Goal: Information Seeking & Learning: Learn about a topic

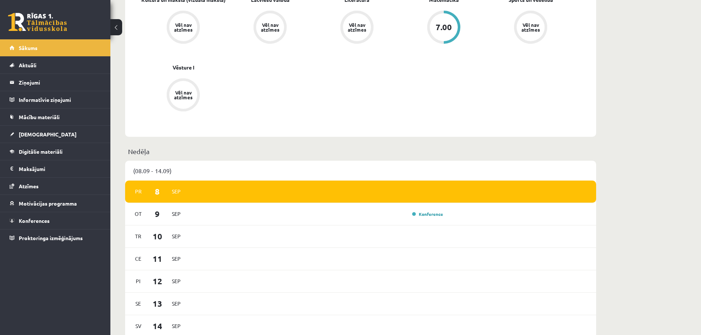
scroll to position [368, 0]
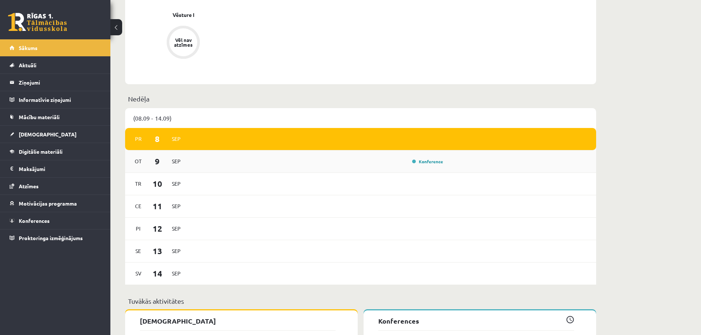
click at [410, 162] on div "Konference" at bounding box center [426, 161] width 37 height 7
click at [420, 159] on div "Konference" at bounding box center [426, 161] width 37 height 7
click at [422, 162] on link "Konference" at bounding box center [427, 161] width 31 height 6
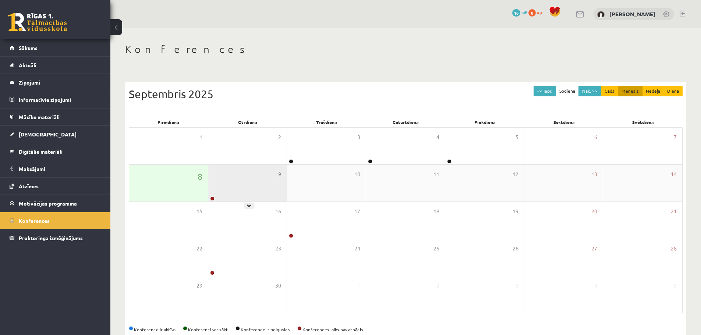
click at [248, 193] on div "9" at bounding box center [247, 183] width 79 height 37
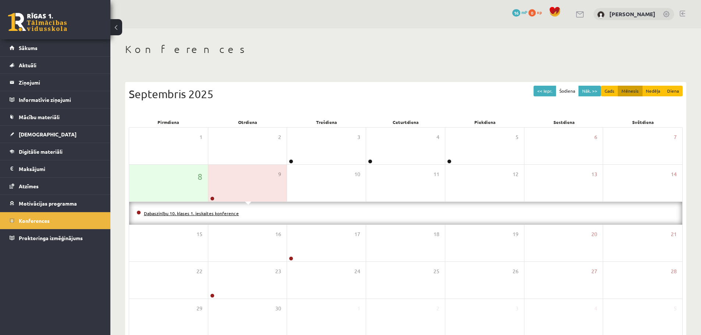
click at [209, 212] on link "Dabaszinību 10. klases 1. ieskaites konference" at bounding box center [191, 213] width 95 height 6
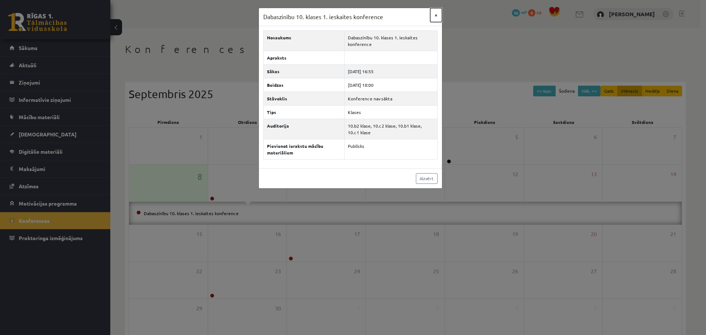
click at [438, 11] on button "×" at bounding box center [436, 15] width 12 height 14
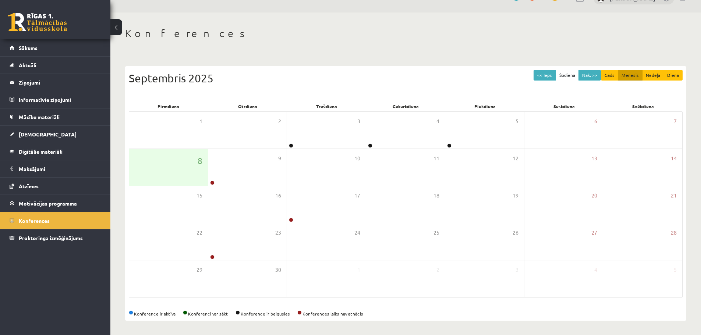
scroll to position [17, 0]
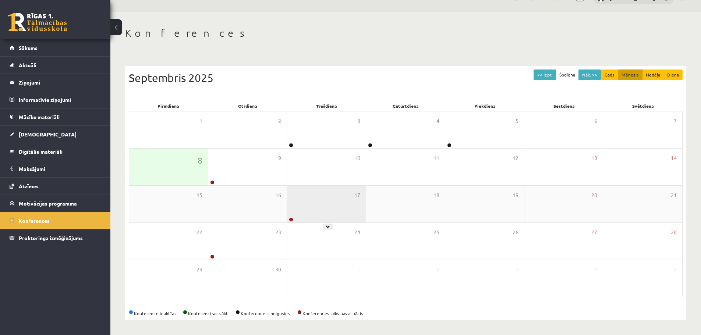
click at [311, 211] on div "17" at bounding box center [326, 204] width 79 height 37
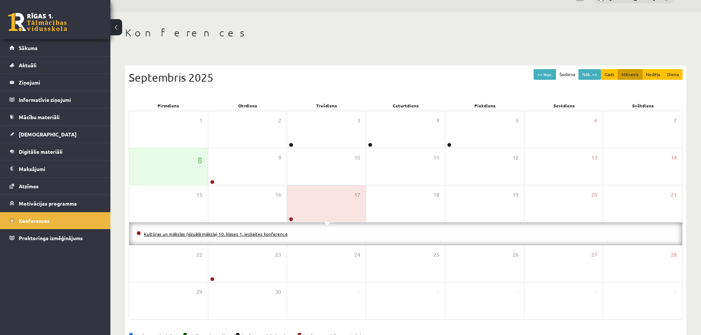
click at [250, 231] on link "Kultūras un mākslas (vizuālā māksla) 10. klases 1. ieskaites konference" at bounding box center [216, 234] width 144 height 6
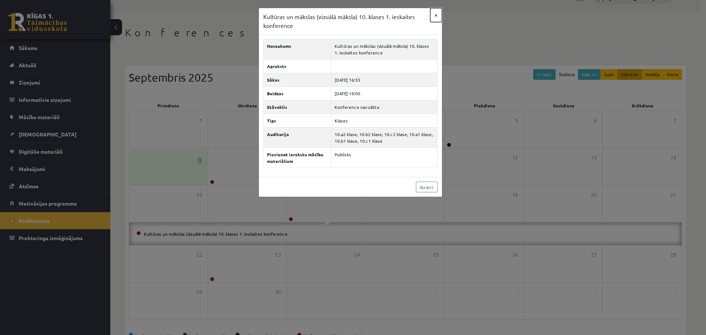
click at [436, 15] on button "×" at bounding box center [436, 15] width 12 height 14
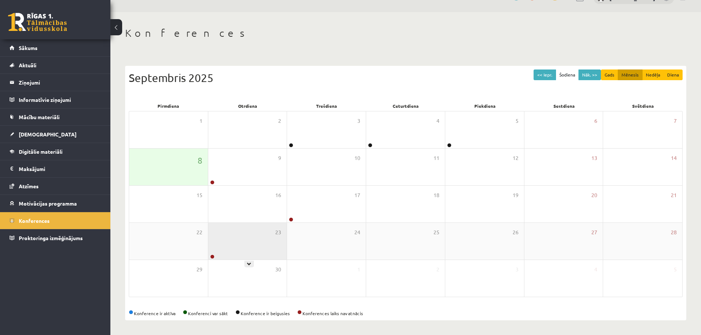
click at [250, 244] on div "23" at bounding box center [247, 241] width 79 height 37
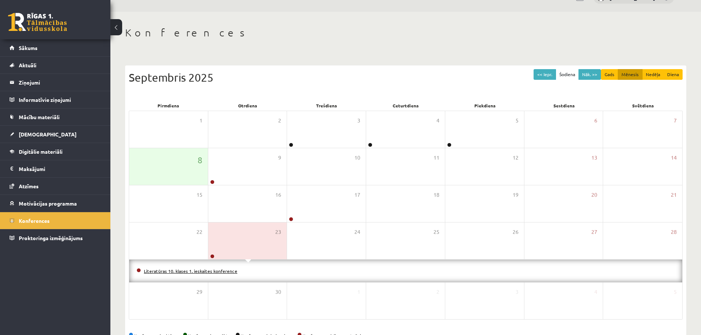
click at [219, 271] on link "Literatūras 10. klases 1. ieskaites konference" at bounding box center [190, 271] width 93 height 6
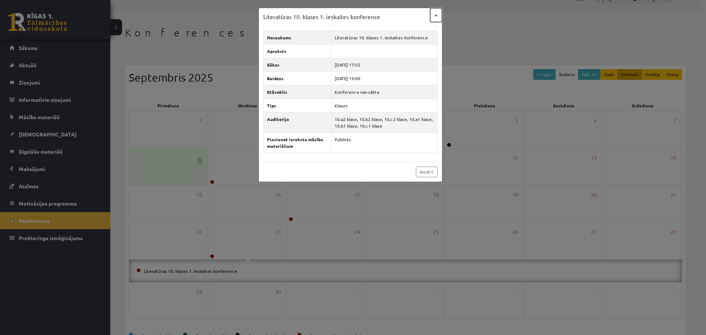
click at [435, 12] on button "×" at bounding box center [436, 15] width 12 height 14
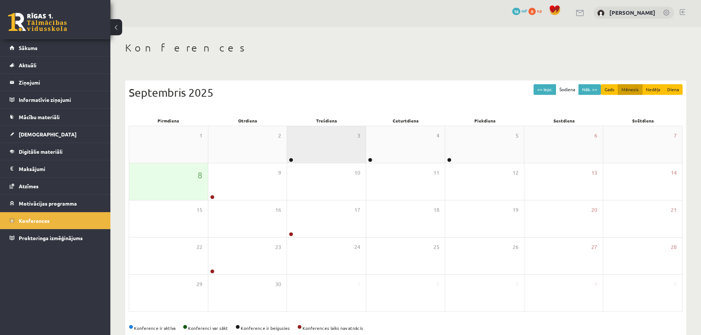
scroll to position [0, 0]
